Goal: Task Accomplishment & Management: Manage account settings

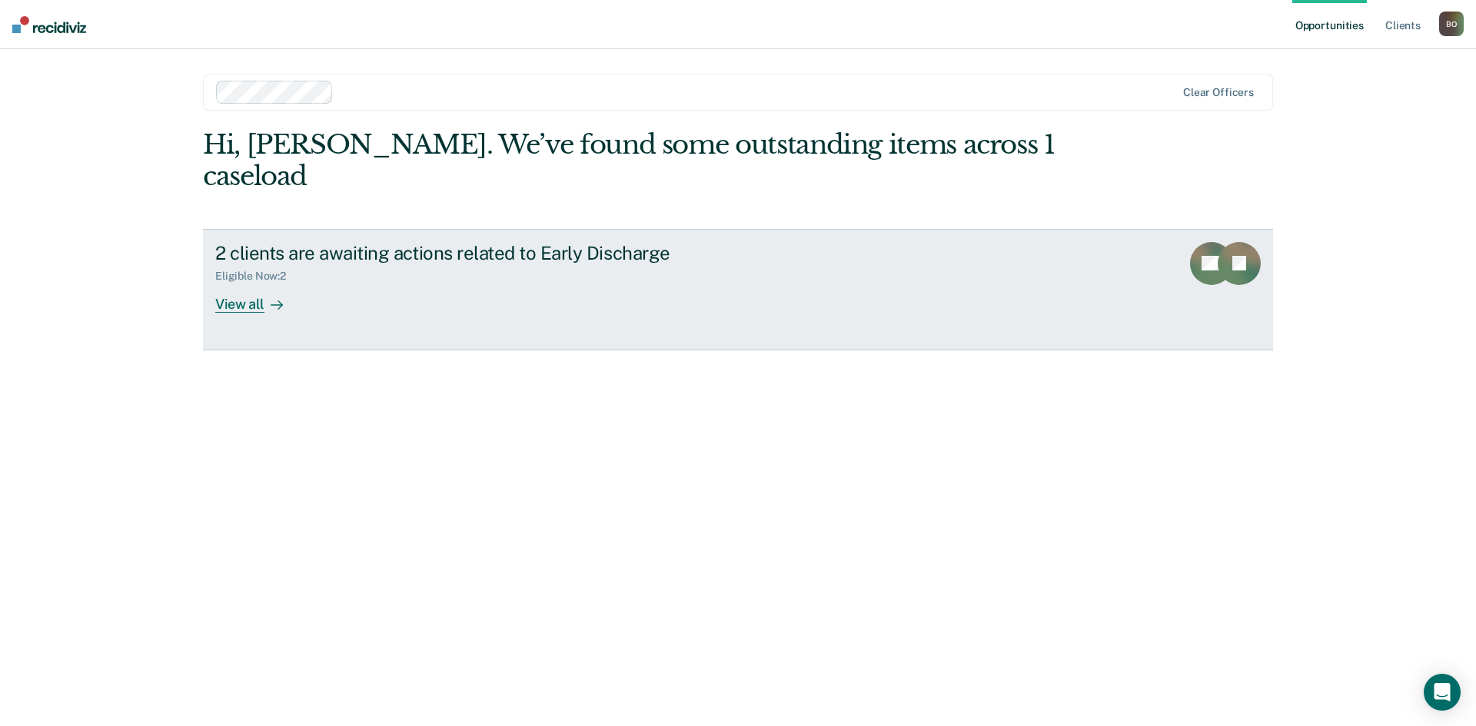
click at [254, 283] on div "View all" at bounding box center [258, 298] width 86 height 30
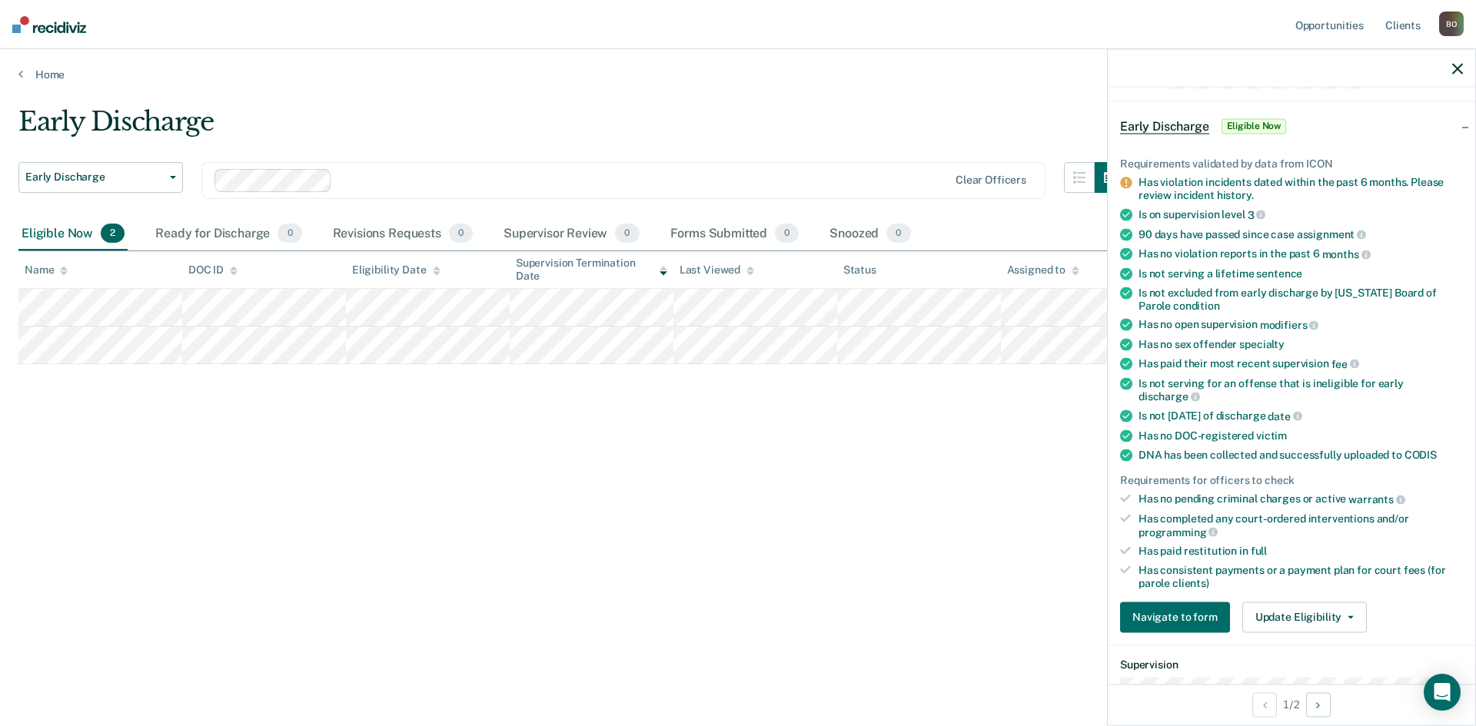
scroll to position [77, 0]
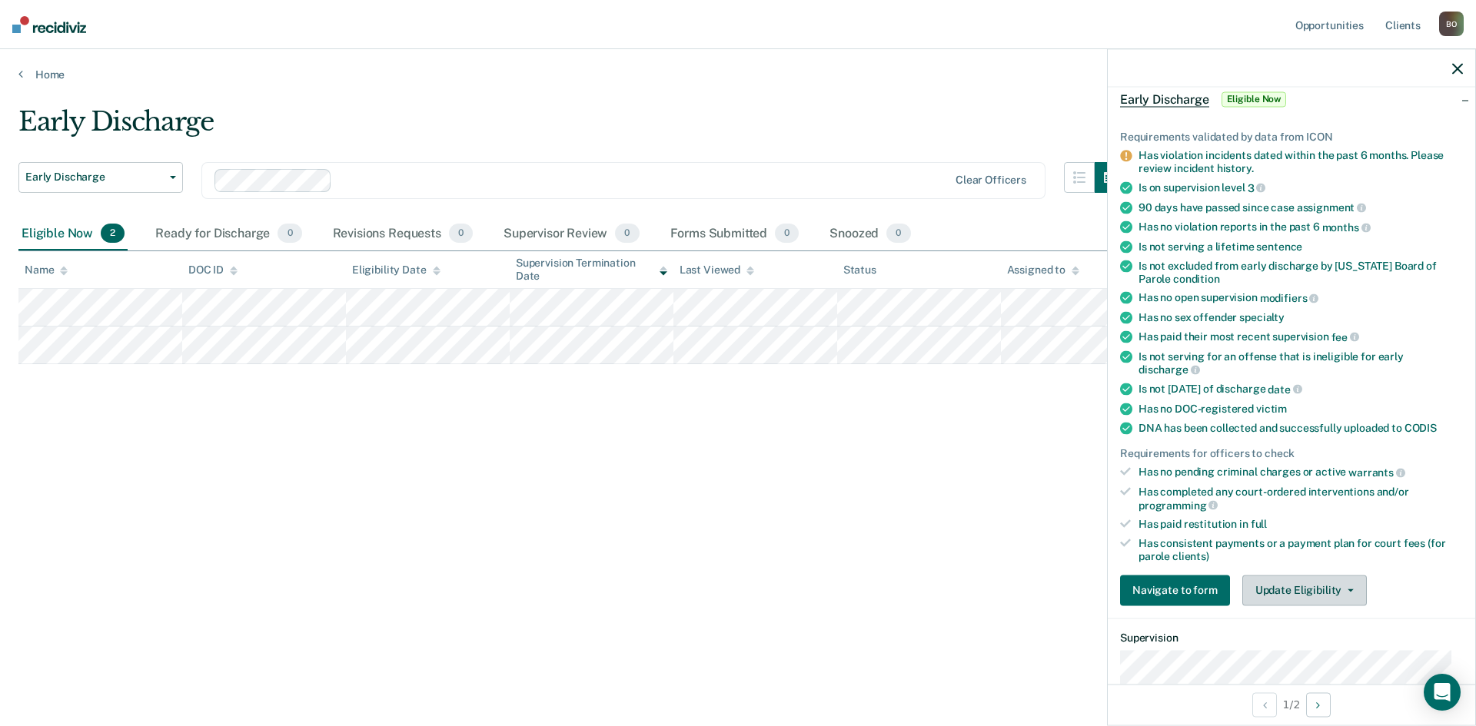
click at [1318, 599] on button "Update Eligibility" at bounding box center [1304, 590] width 125 height 31
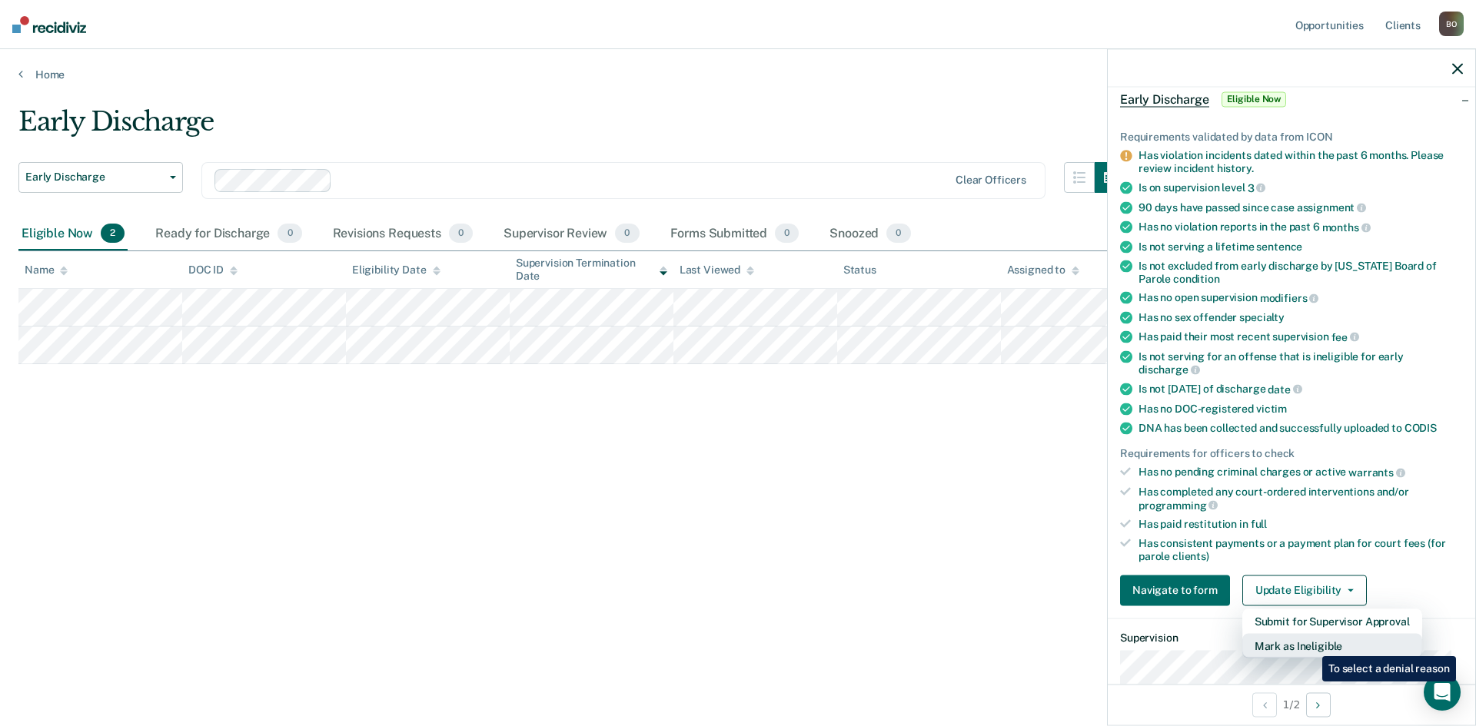
click at [1311, 645] on button "Mark as Ineligible" at bounding box center [1332, 645] width 180 height 25
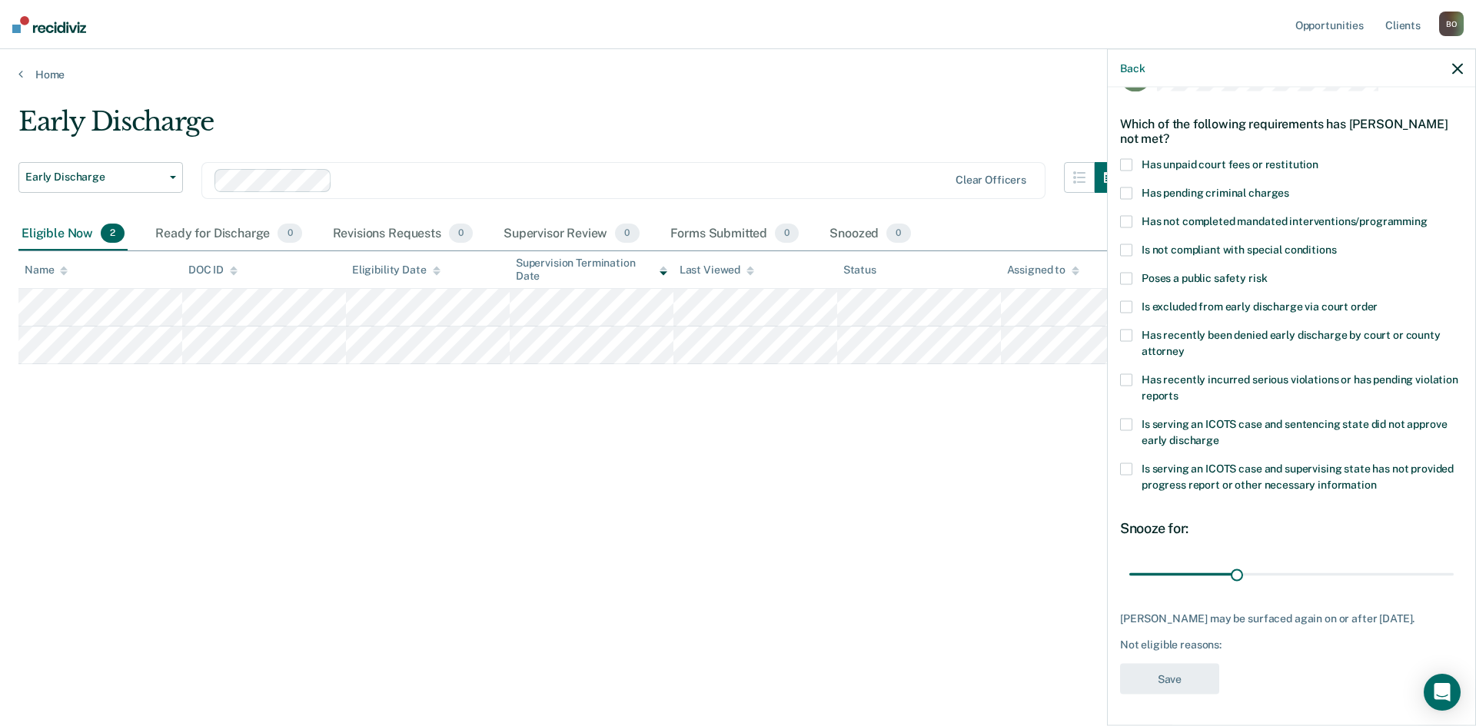
scroll to position [58, 0]
click at [1130, 374] on span at bounding box center [1126, 380] width 12 height 12
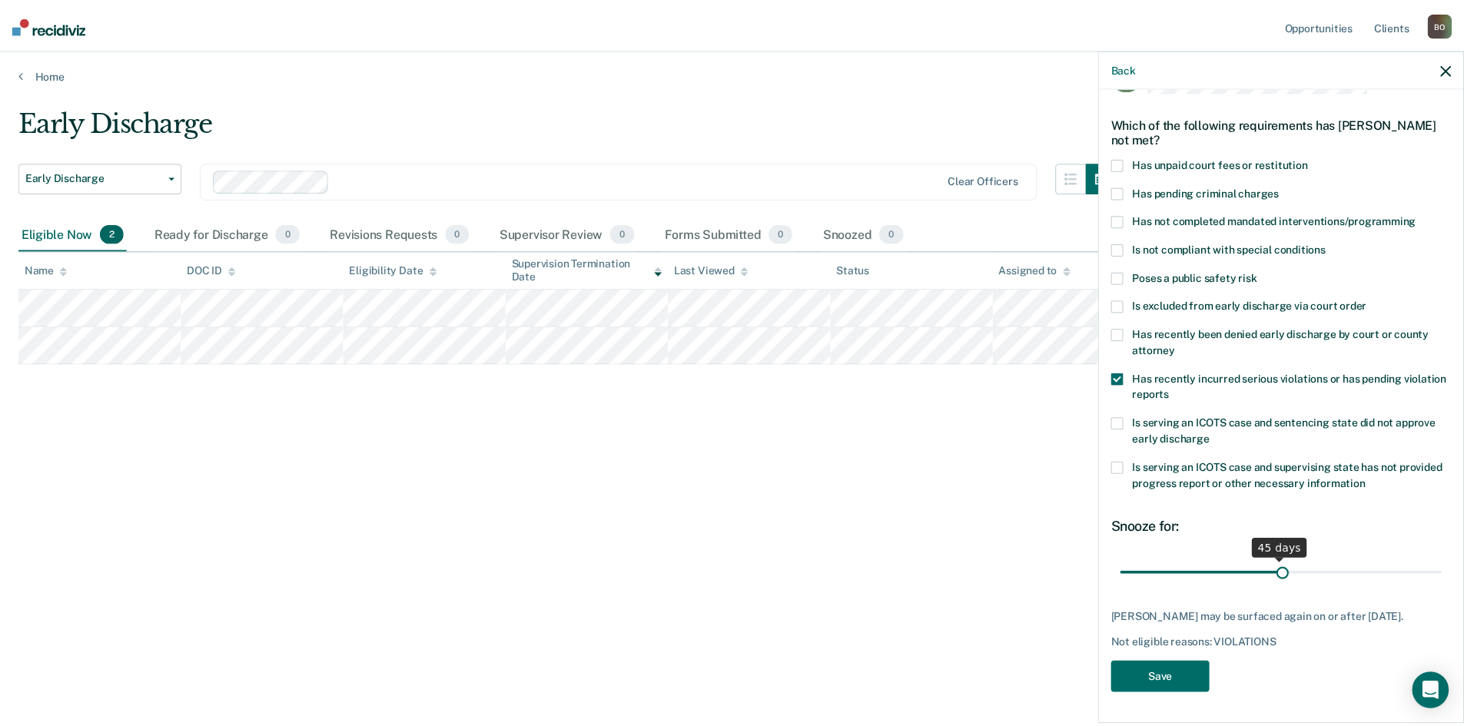
scroll to position [45, 0]
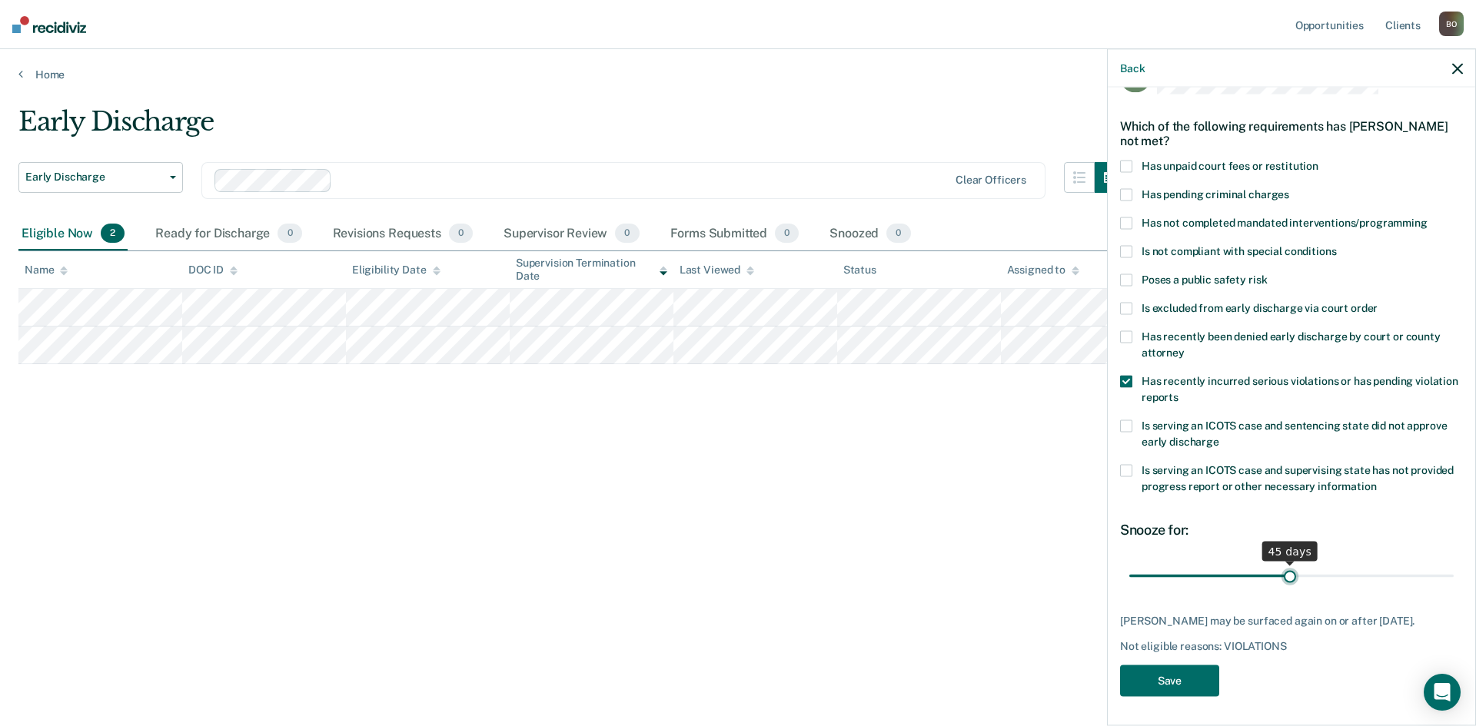
drag, startPoint x: 1231, startPoint y: 565, endPoint x: 1283, endPoint y: 573, distance: 52.2
type input "45"
click at [1283, 573] on input "range" at bounding box center [1291, 576] width 324 height 27
click at [1163, 690] on button "Save" at bounding box center [1169, 682] width 99 height 32
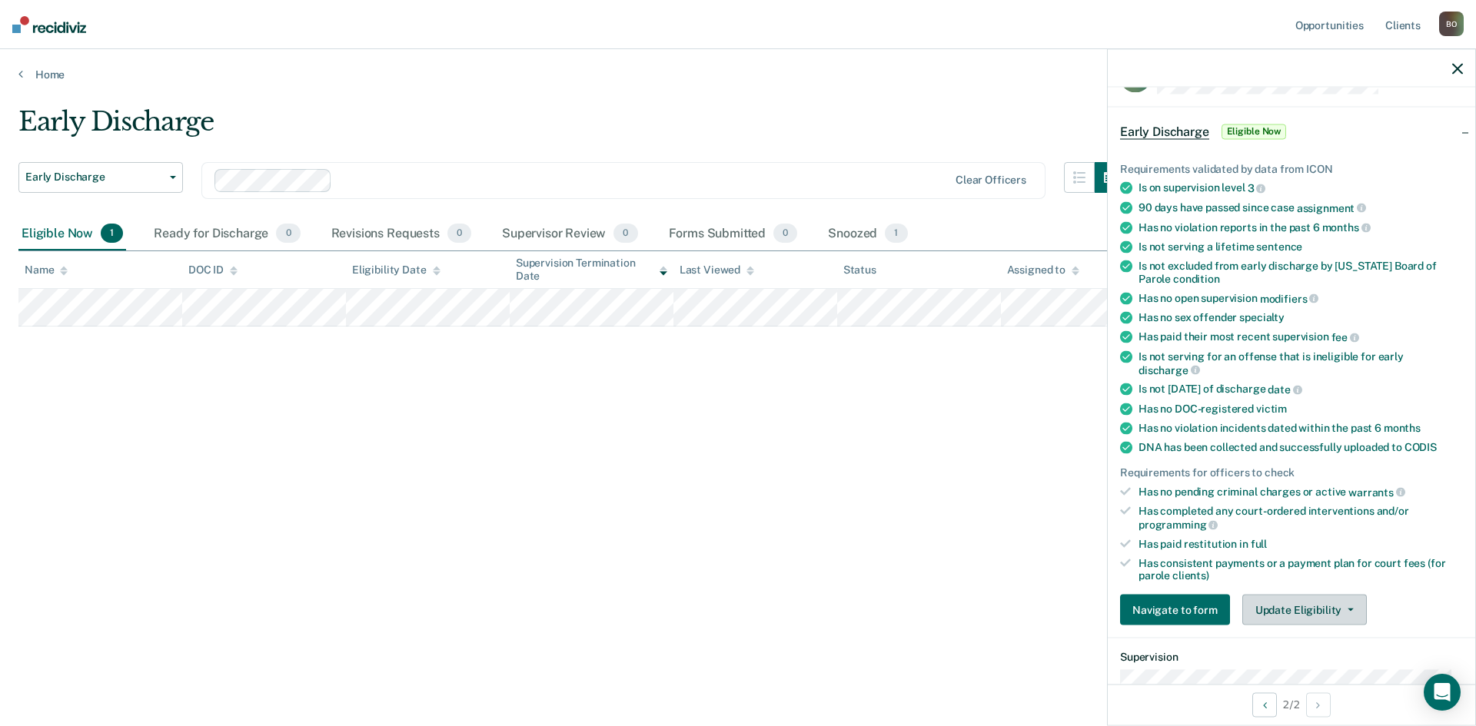
click at [1262, 600] on button "Update Eligibility" at bounding box center [1304, 610] width 125 height 31
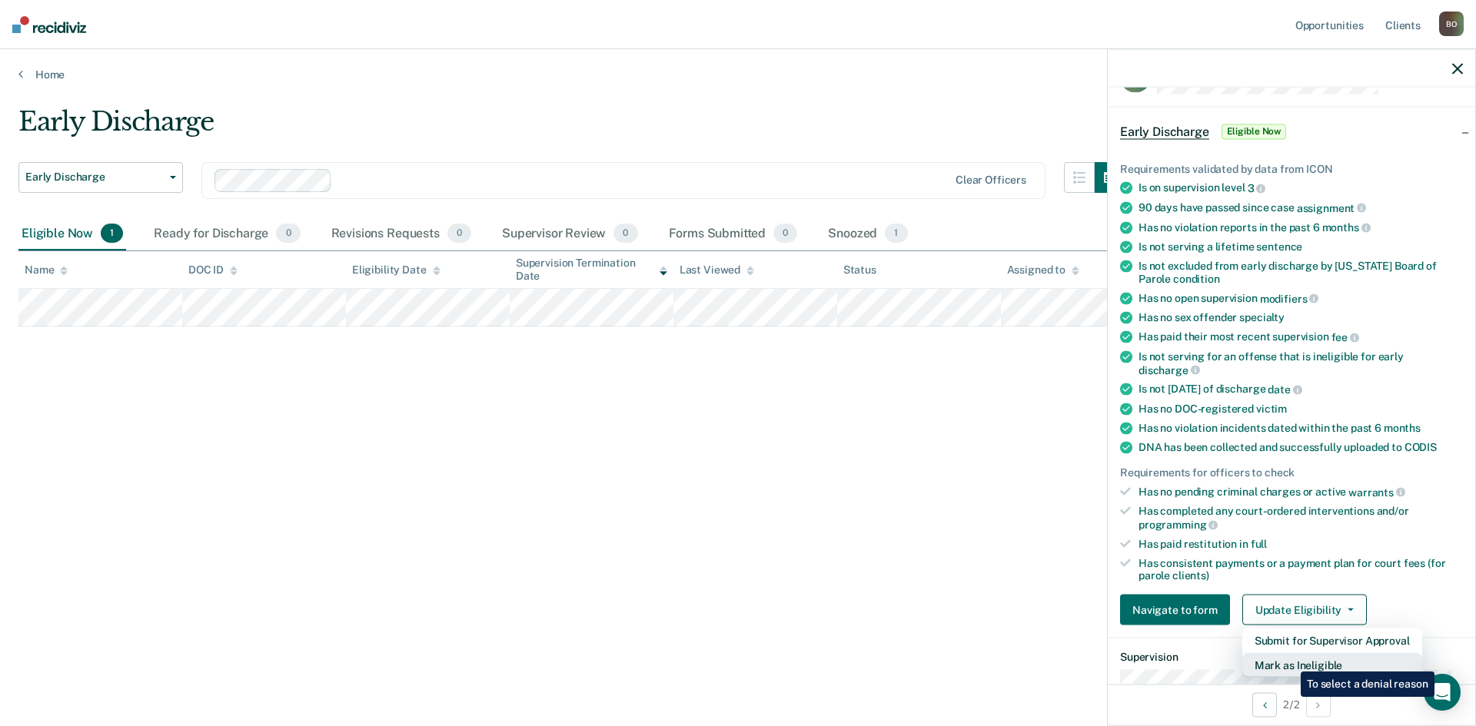
click at [1288, 660] on button "Mark as Ineligible" at bounding box center [1332, 665] width 180 height 25
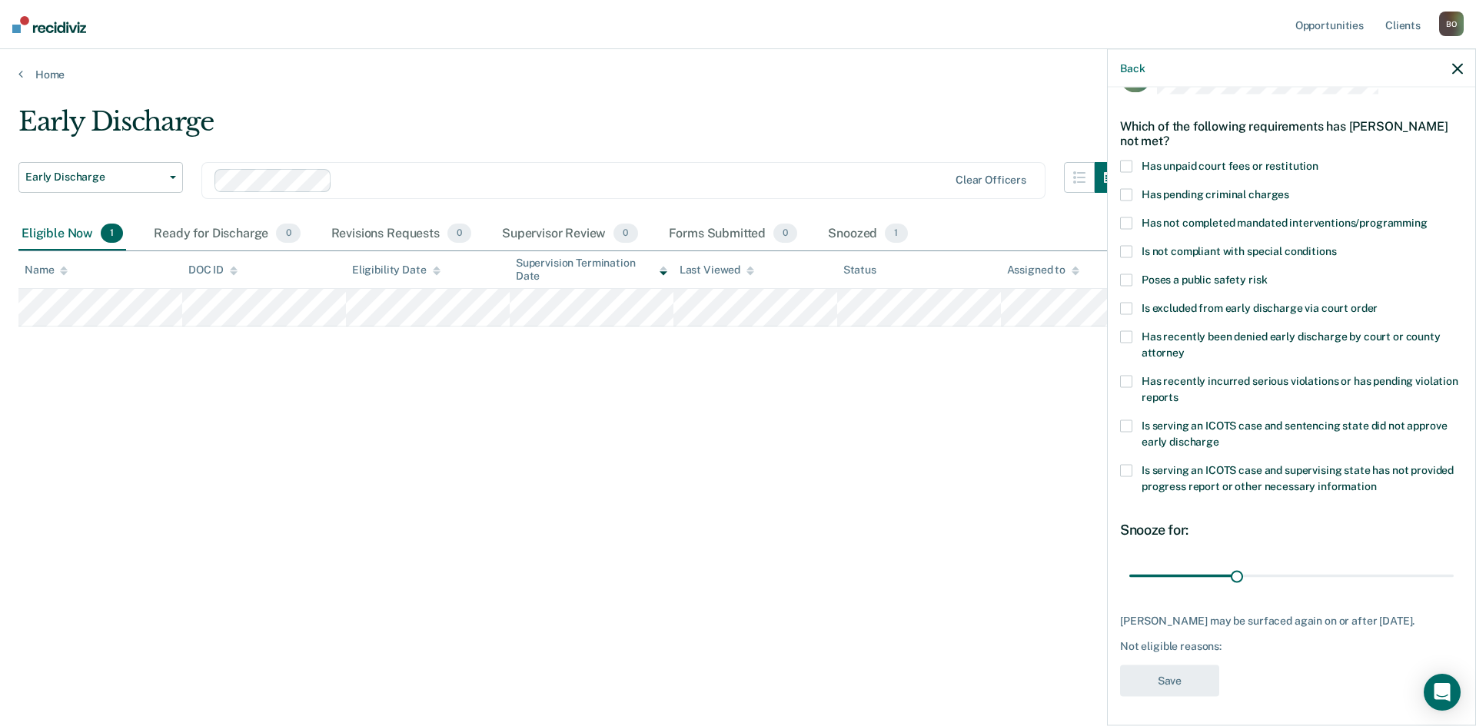
click at [1132, 164] on label "Has unpaid court fees or restitution" at bounding box center [1291, 169] width 343 height 16
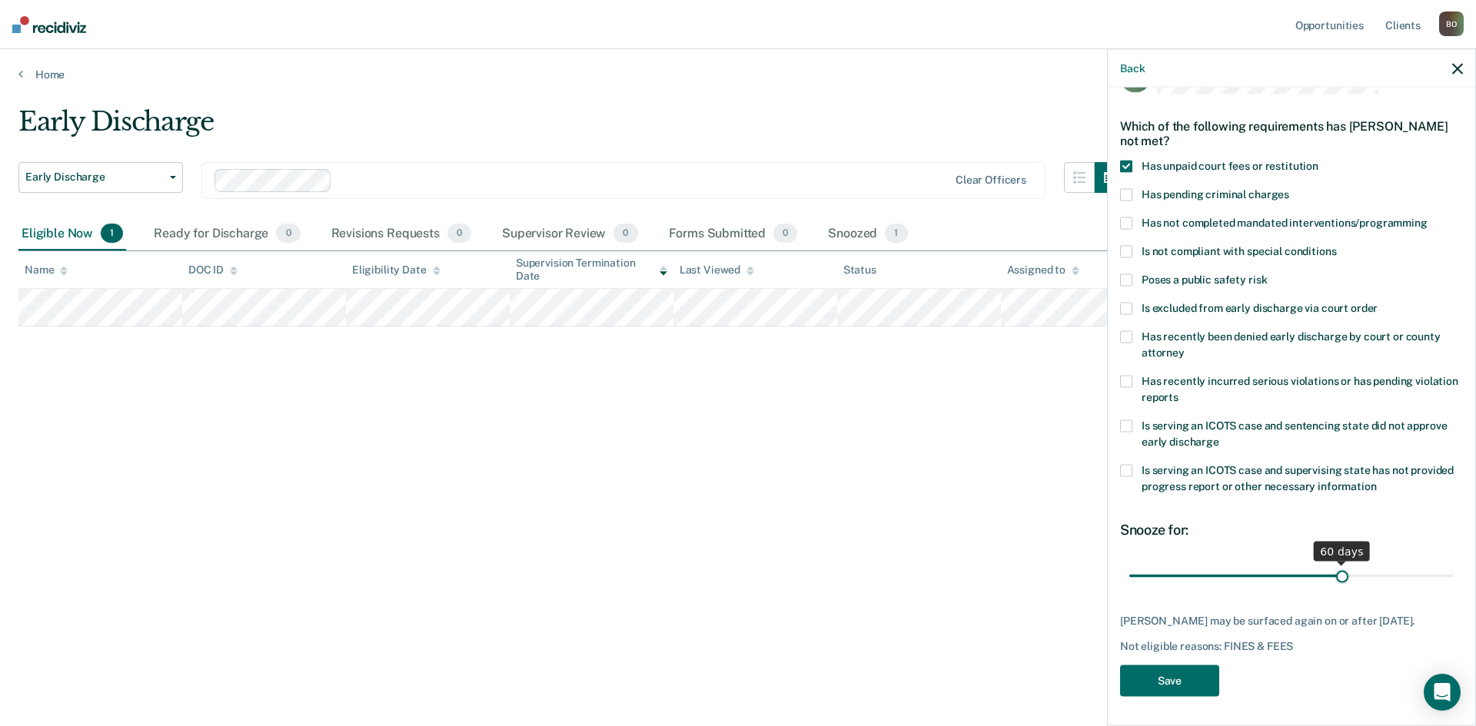
drag, startPoint x: 1232, startPoint y: 575, endPoint x: 1334, endPoint y: 574, distance: 102.2
type input "60"
click at [1334, 574] on input "range" at bounding box center [1291, 576] width 324 height 27
click at [1177, 696] on button "Save" at bounding box center [1169, 682] width 99 height 32
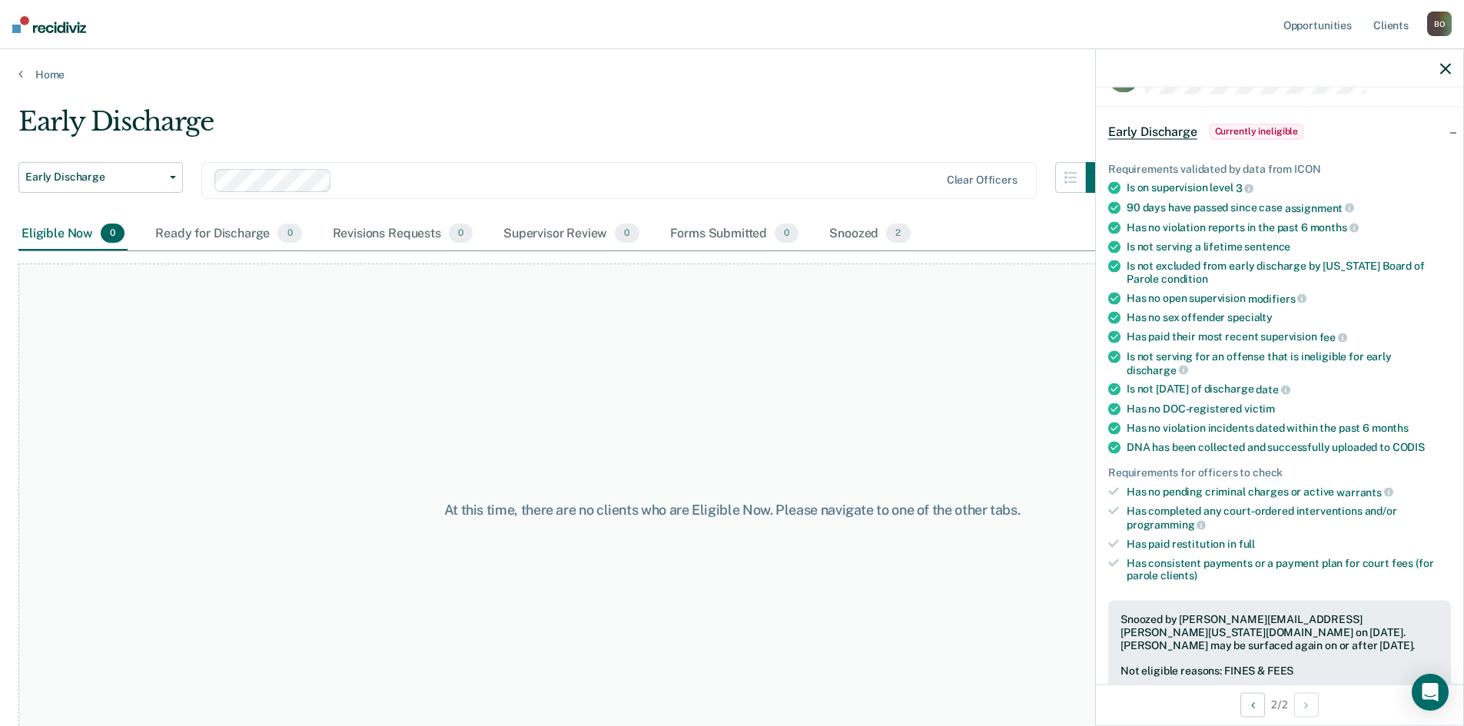
click at [1443, 71] on icon "button" at bounding box center [1446, 68] width 11 height 11
